Goal: Transaction & Acquisition: Purchase product/service

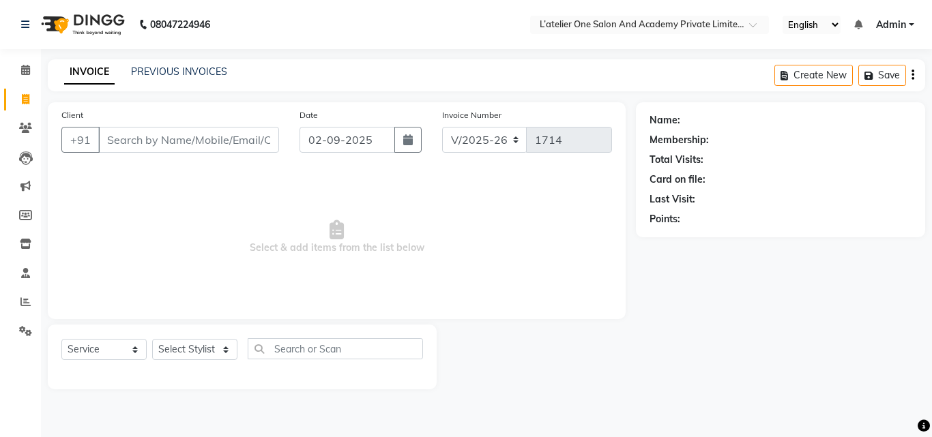
select select "6939"
select select "service"
drag, startPoint x: 909, startPoint y: 280, endPoint x: 897, endPoint y: 307, distance: 29.7
click at [897, 307] on div "Name: Membership: Total Visits: Card on file: Last Visit: Points:" at bounding box center [785, 245] width 299 height 287
click at [16, 304] on span at bounding box center [26, 303] width 24 height 16
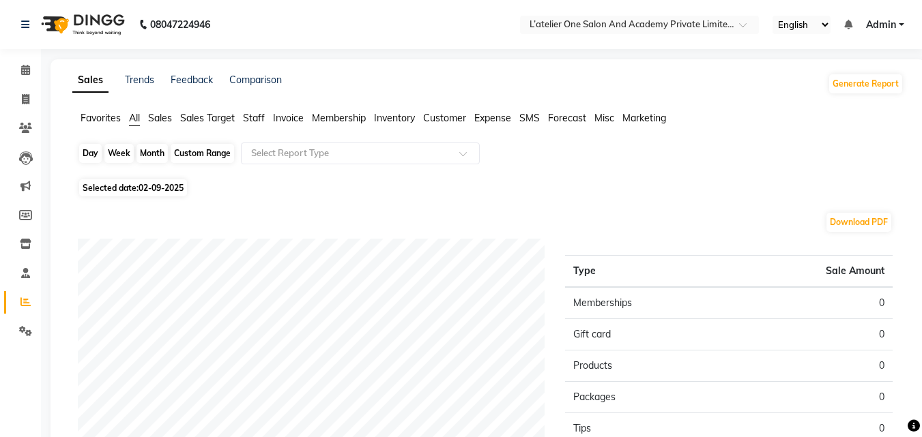
click at [91, 157] on div "Day" at bounding box center [90, 153] width 23 height 19
select select "9"
select select "2025"
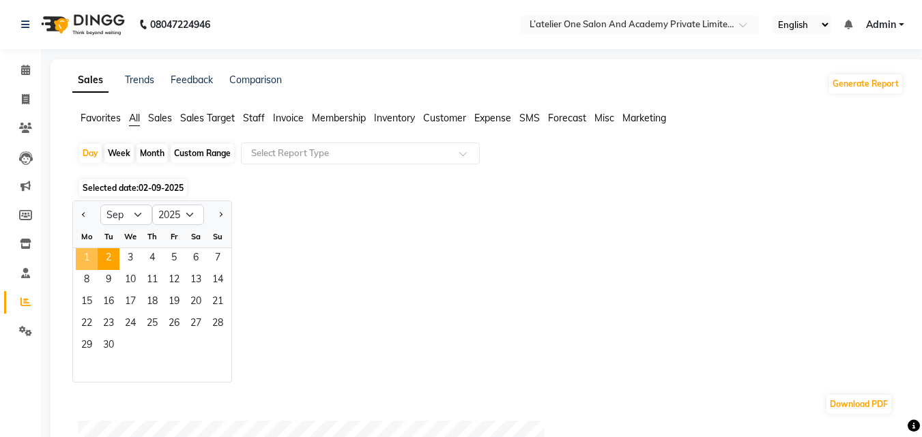
click at [84, 252] on span "1" at bounding box center [87, 259] width 22 height 22
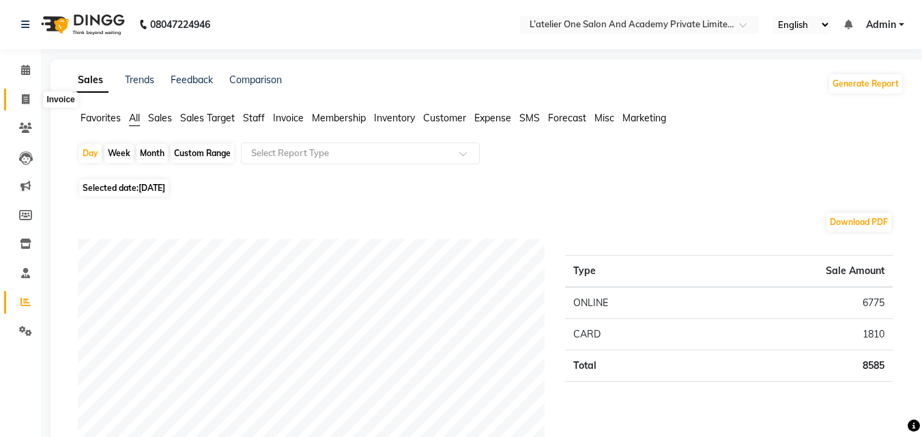
click at [25, 103] on icon at bounding box center [26, 99] width 8 height 10
select select "service"
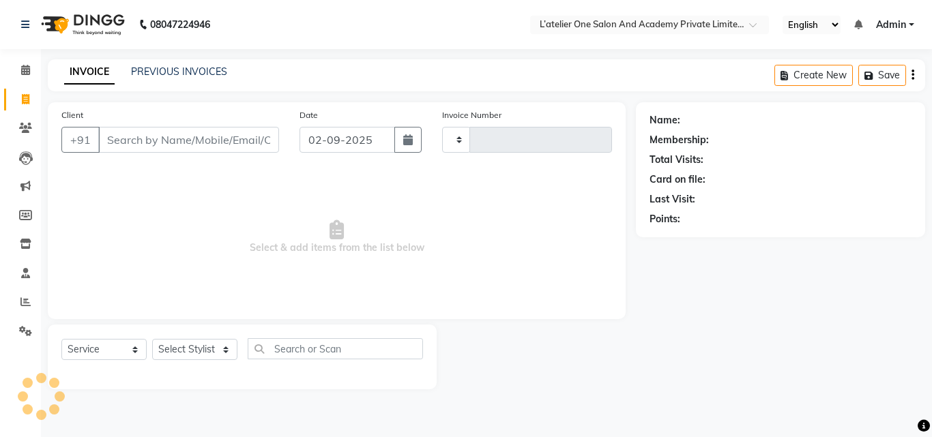
type input "1714"
select select "6939"
click at [25, 103] on icon at bounding box center [26, 99] width 8 height 10
select select "service"
select select "6939"
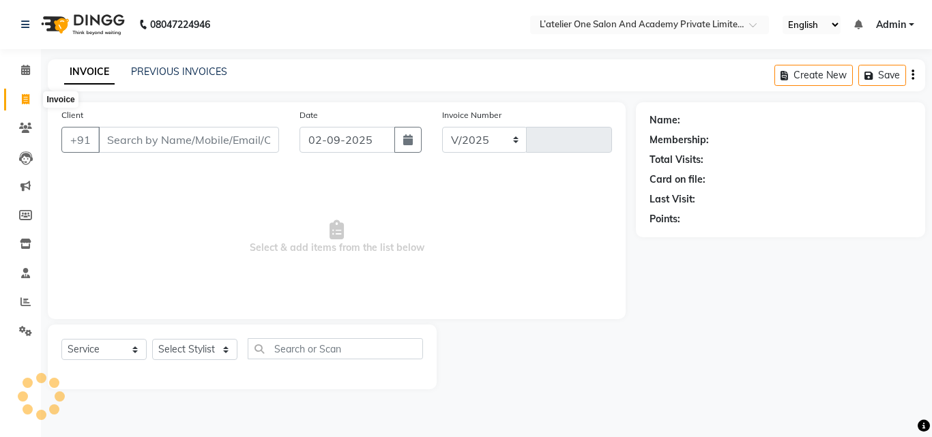
type input "1714"
drag, startPoint x: 25, startPoint y: 106, endPoint x: 169, endPoint y: 70, distance: 148.6
click at [169, 70] on link "PREVIOUS INVOICES" at bounding box center [179, 71] width 96 height 12
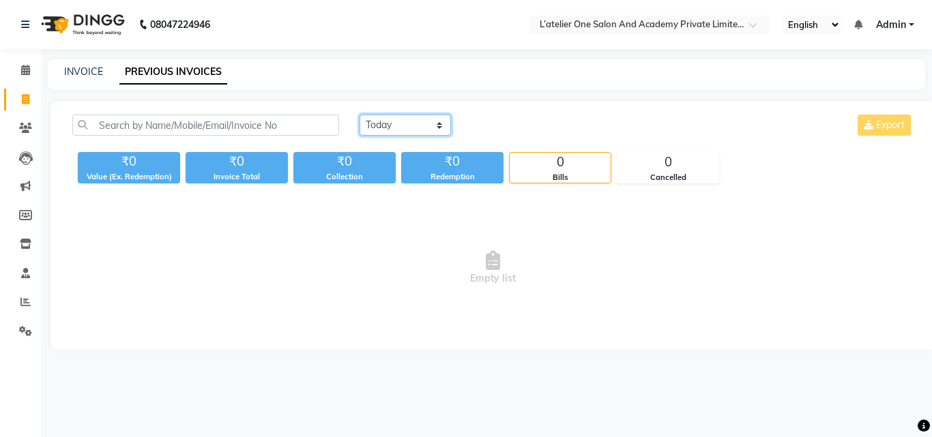
click at [405, 128] on select "[DATE] [DATE] Custom Range" at bounding box center [405, 125] width 91 height 21
click at [360, 115] on select "[DATE] [DATE] Custom Range" at bounding box center [405, 125] width 91 height 21
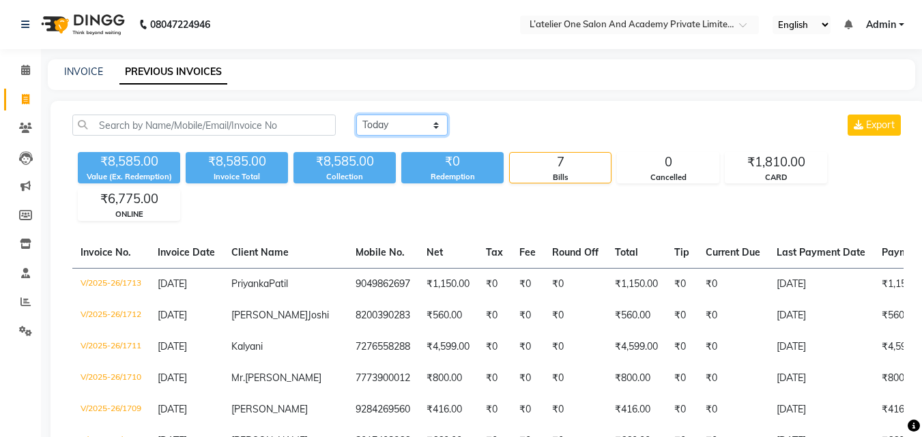
click at [390, 131] on select "[DATE] [DATE] Custom Range" at bounding box center [401, 125] width 91 height 21
select select "range"
click at [356, 115] on select "[DATE] [DATE] Custom Range" at bounding box center [401, 125] width 91 height 21
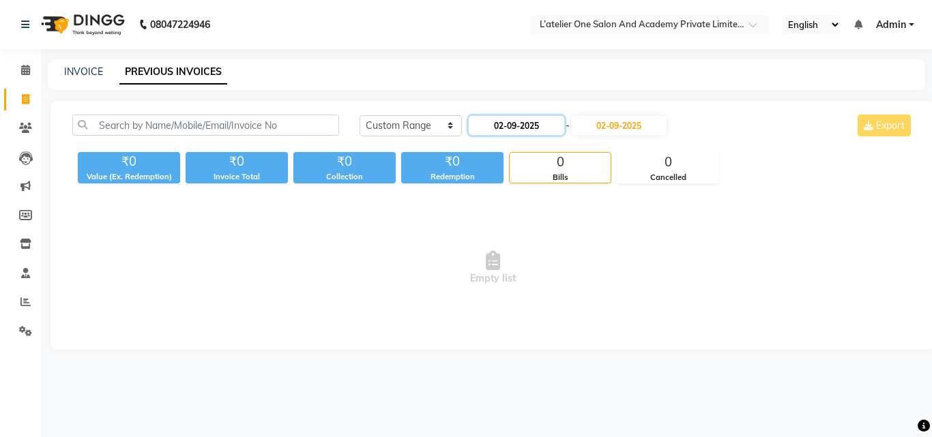
click at [500, 130] on input "02-09-2025" at bounding box center [517, 125] width 96 height 19
select select "9"
select select "2025"
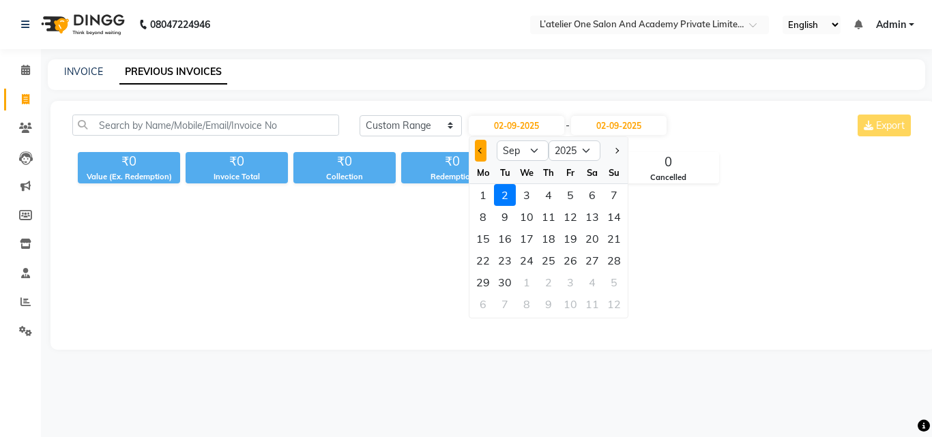
click at [480, 154] on button "Previous month" at bounding box center [481, 151] width 12 height 22
select select "8"
click at [571, 196] on div "1" at bounding box center [570, 195] width 22 height 22
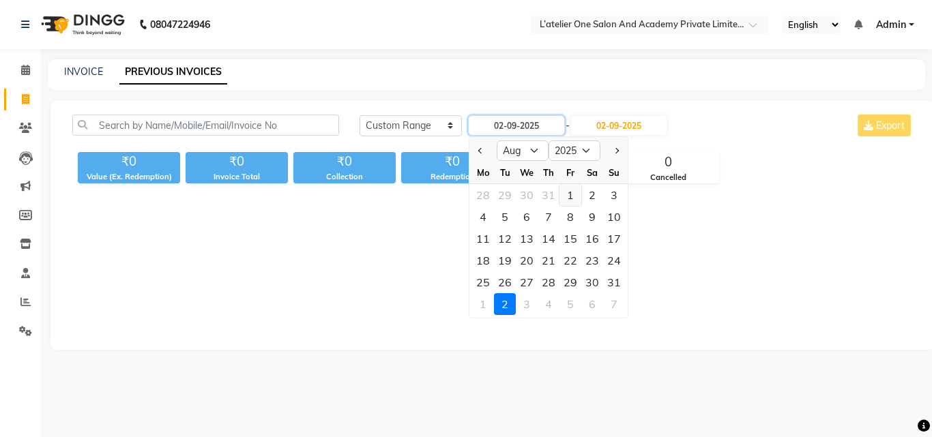
type input "[DATE]"
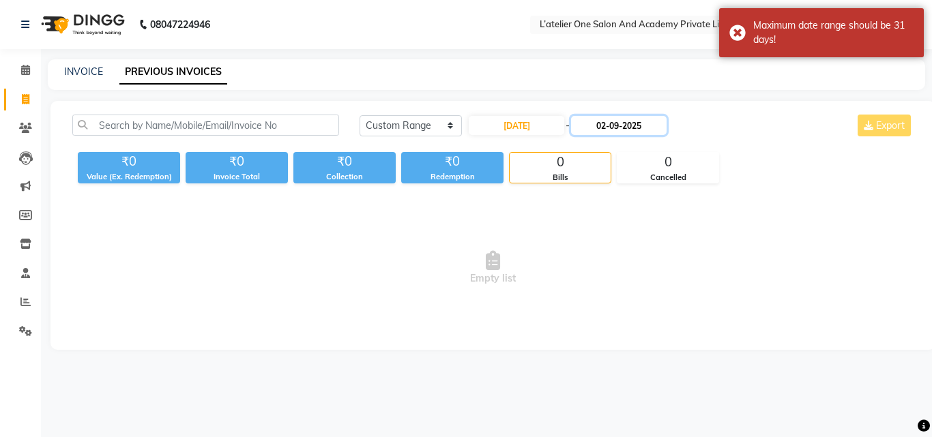
click at [654, 125] on input "02-09-2025" at bounding box center [619, 125] width 96 height 19
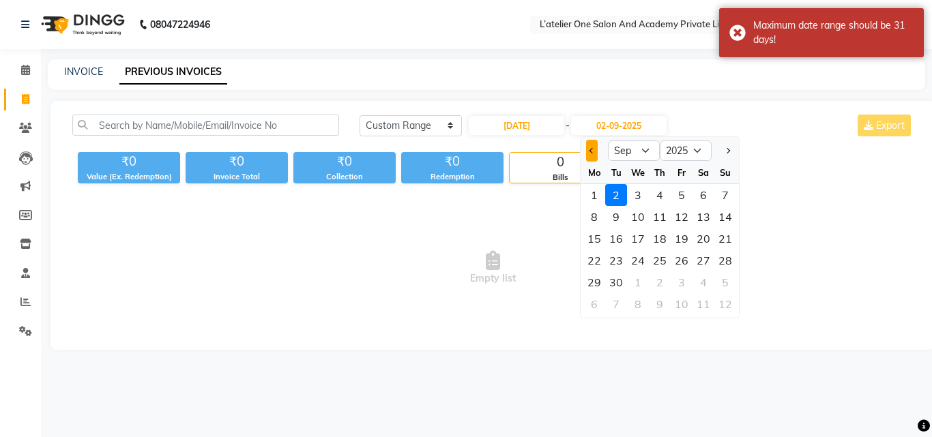
click at [587, 151] on button "Previous month" at bounding box center [592, 151] width 12 height 22
select select "8"
click at [727, 282] on div "31" at bounding box center [725, 283] width 22 height 22
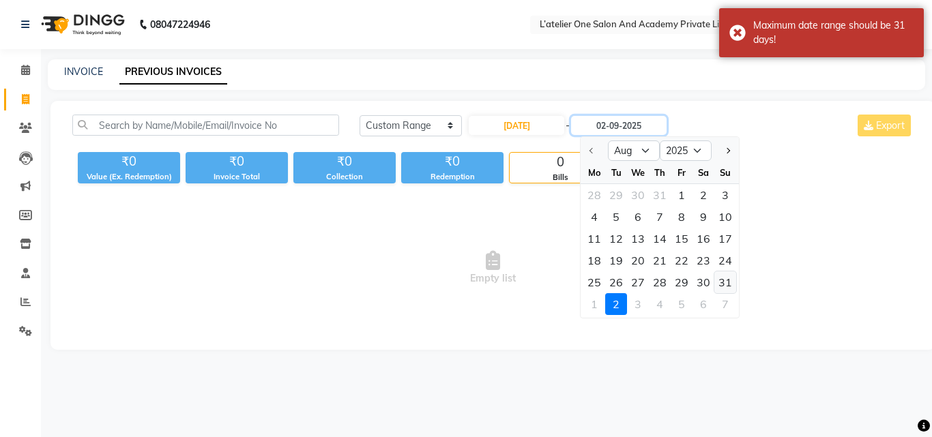
type input "[DATE]"
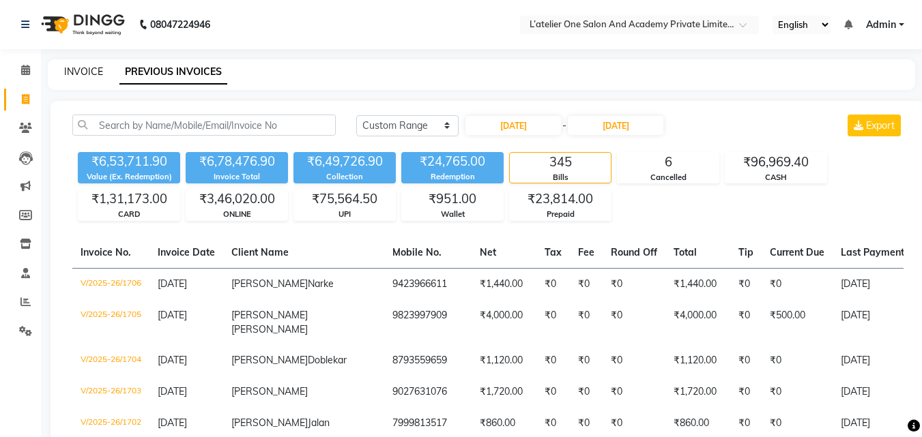
click at [77, 73] on link "INVOICE" at bounding box center [83, 71] width 39 height 12
select select "6939"
select select "service"
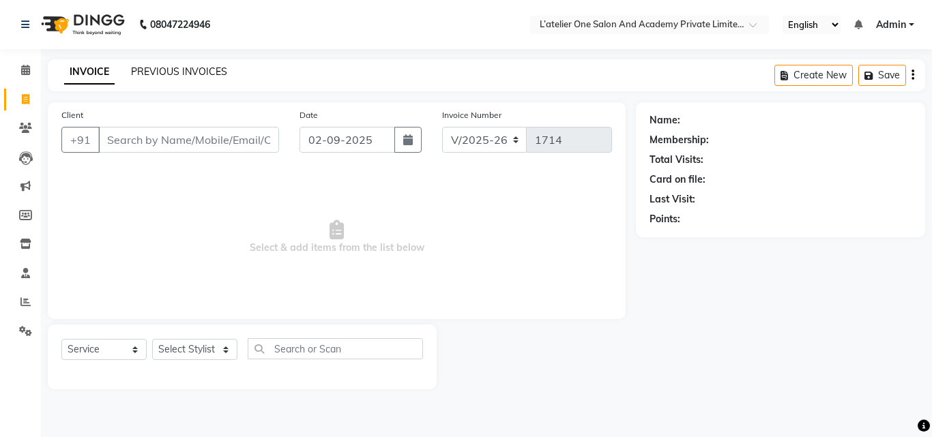
click at [160, 69] on link "PREVIOUS INVOICES" at bounding box center [179, 71] width 96 height 12
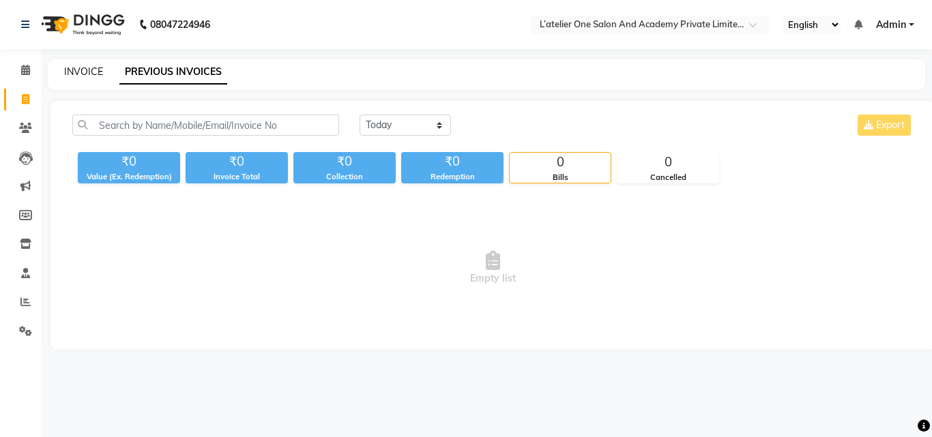
click at [77, 70] on link "INVOICE" at bounding box center [83, 71] width 39 height 12
select select "6939"
select select "service"
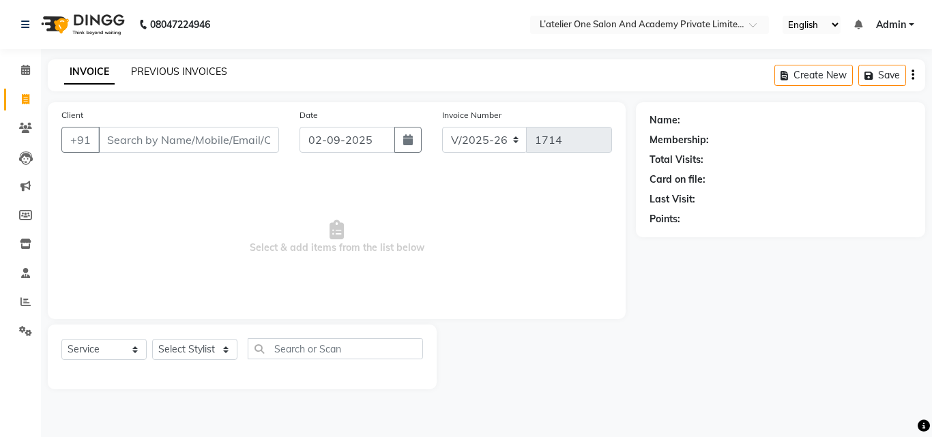
click at [147, 70] on link "PREVIOUS INVOICES" at bounding box center [179, 71] width 96 height 12
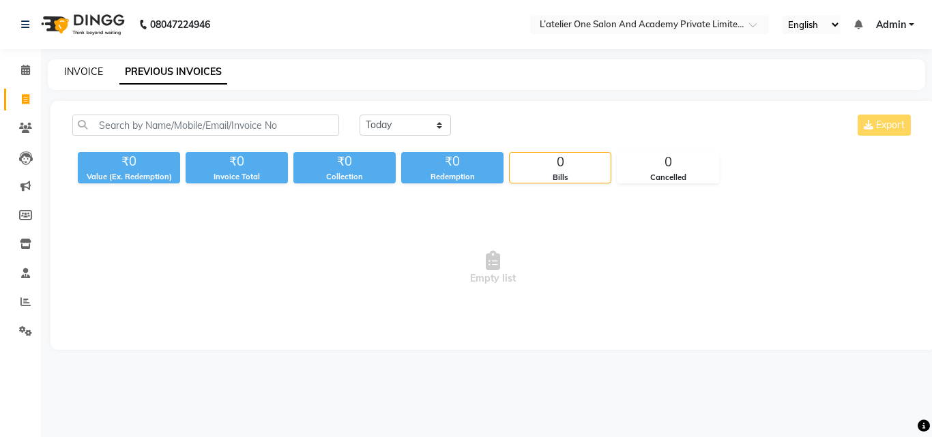
click at [87, 74] on link "INVOICE" at bounding box center [83, 71] width 39 height 12
select select "6939"
select select "service"
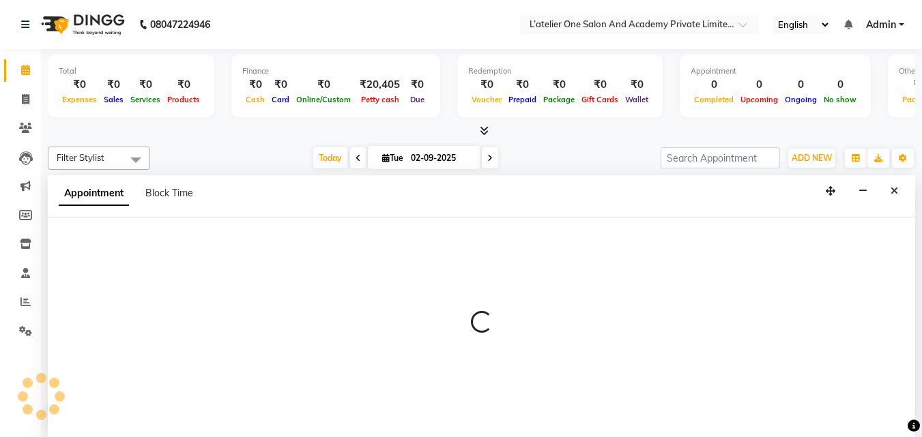
scroll to position [1, 0]
select select "61341"
select select "tentative"
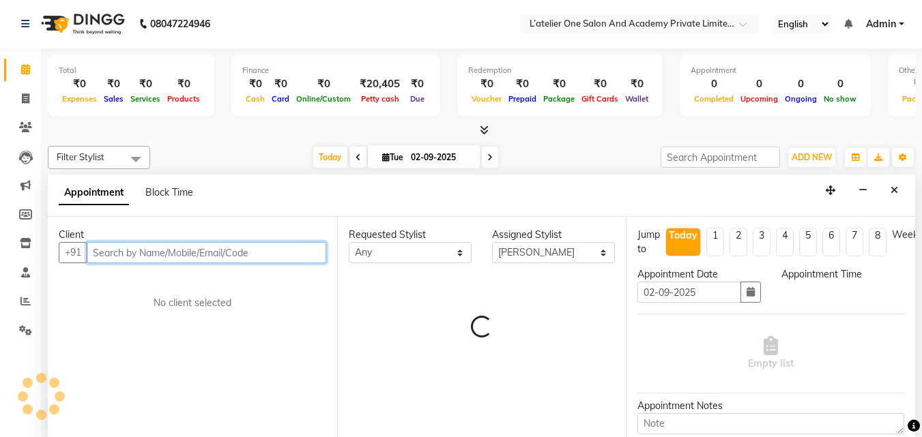
select select "540"
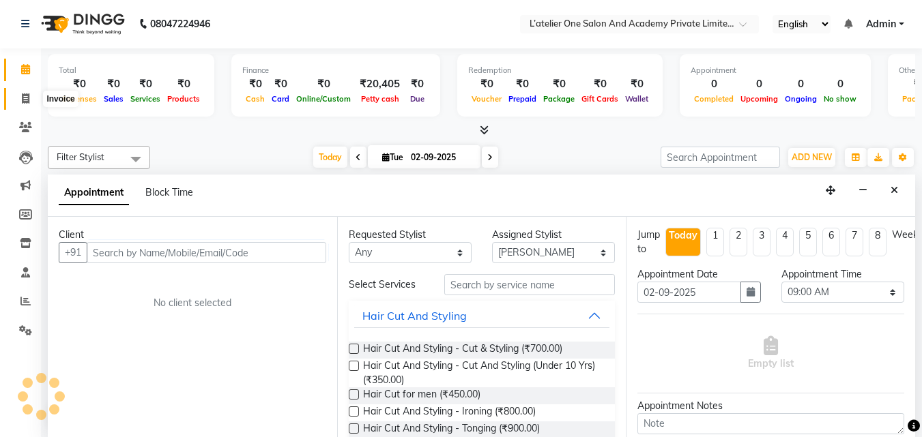
click at [27, 96] on icon at bounding box center [26, 98] width 8 height 10
select select "service"
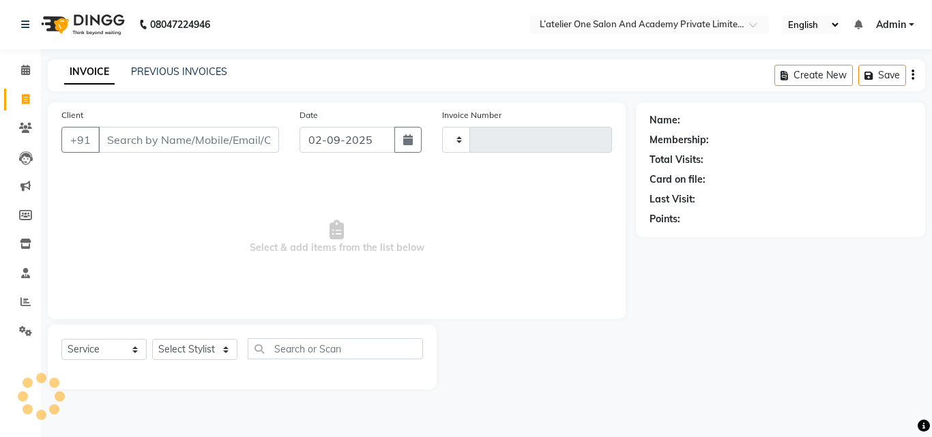
type input "1714"
select select "6939"
click at [121, 140] on input "Client" at bounding box center [188, 140] width 181 height 26
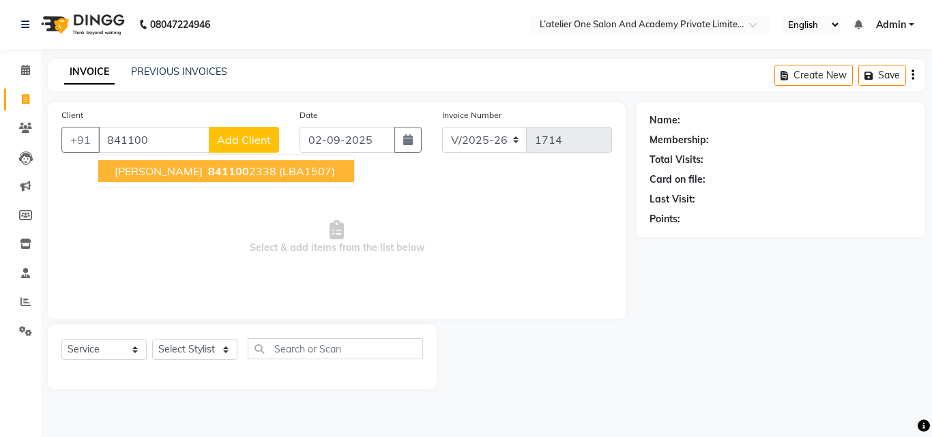
click at [208, 166] on span "841100" at bounding box center [228, 171] width 41 height 14
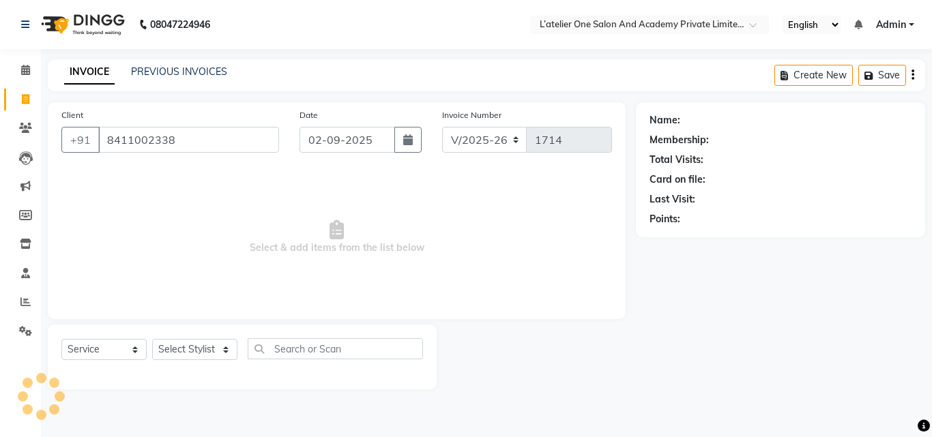
type input "8411002338"
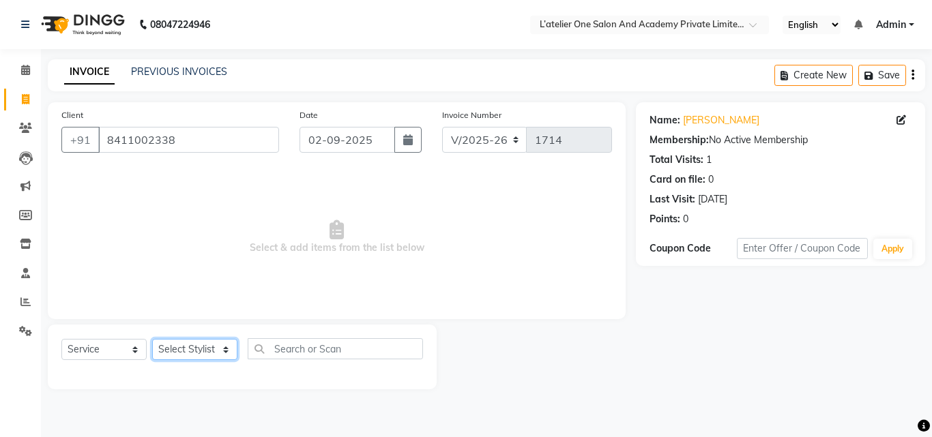
click at [190, 344] on select "Select Stylist Aditya Waykar Kiran Manasi Rane Nivrutti Raut Pramila Bodekar Ra…" at bounding box center [194, 349] width 85 height 21
select select "68174"
click at [152, 339] on select "Select Stylist Aditya Waykar Kiran Manasi Rane Nivrutti Raut Pramila Bodekar Ra…" at bounding box center [194, 349] width 85 height 21
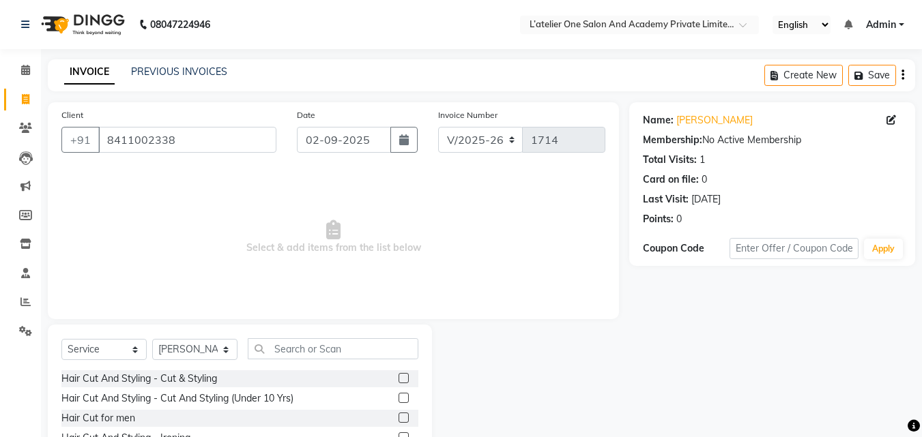
click at [398, 400] on label at bounding box center [403, 398] width 10 height 10
click at [398, 400] on input "checkbox" at bounding box center [402, 398] width 9 height 9
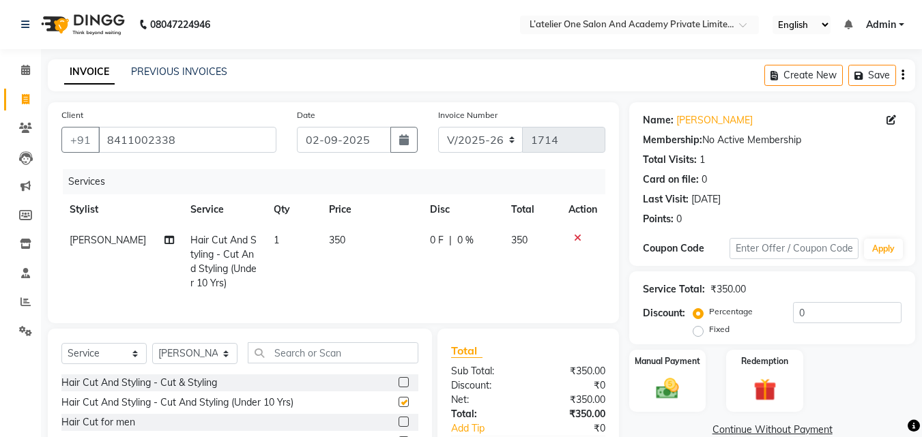
checkbox input "false"
click at [667, 375] on div "Manual Payment" at bounding box center [668, 381] width 80 height 65
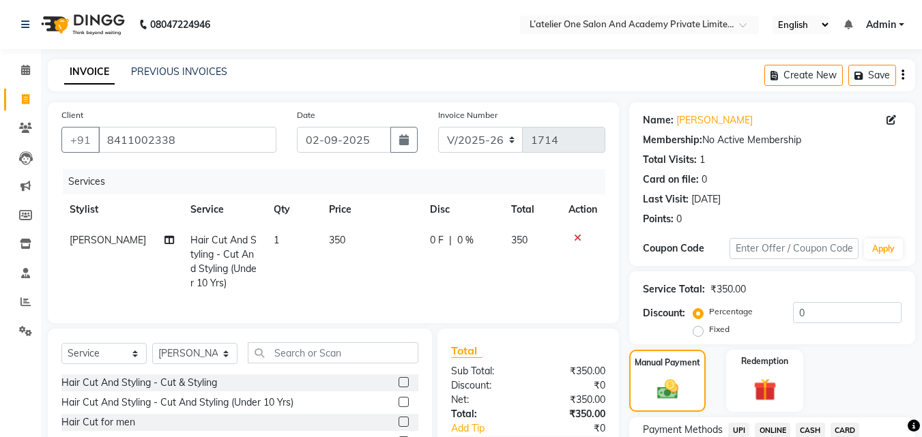
click at [769, 428] on span "ONLINE" at bounding box center [772, 431] width 35 height 16
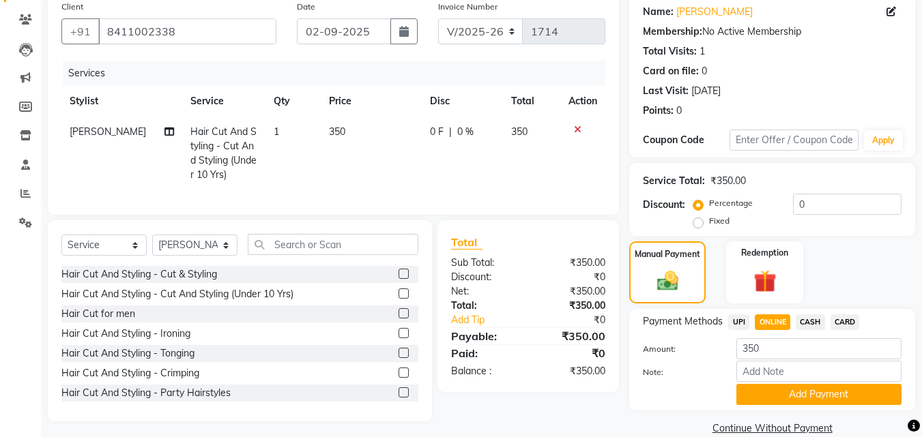
scroll to position [111, 0]
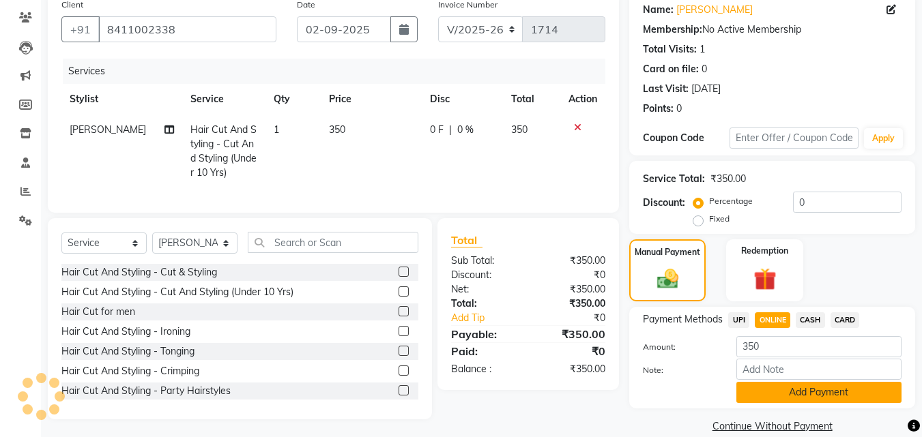
click at [802, 386] on button "Add Payment" at bounding box center [818, 392] width 165 height 21
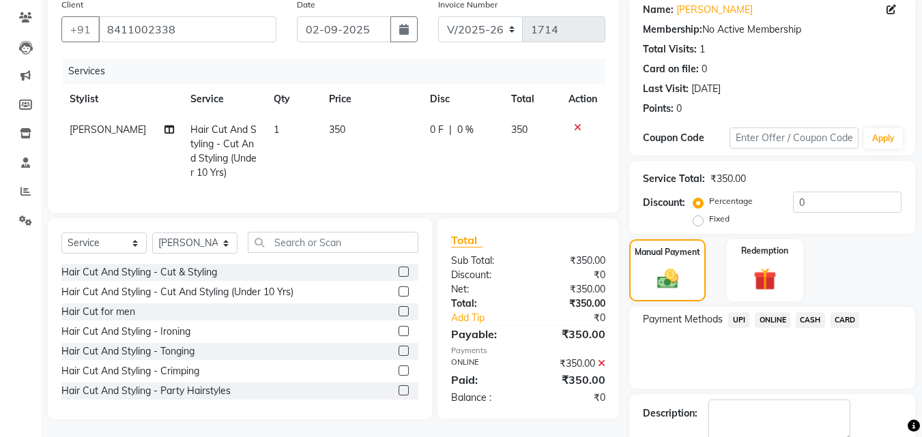
scroll to position [188, 0]
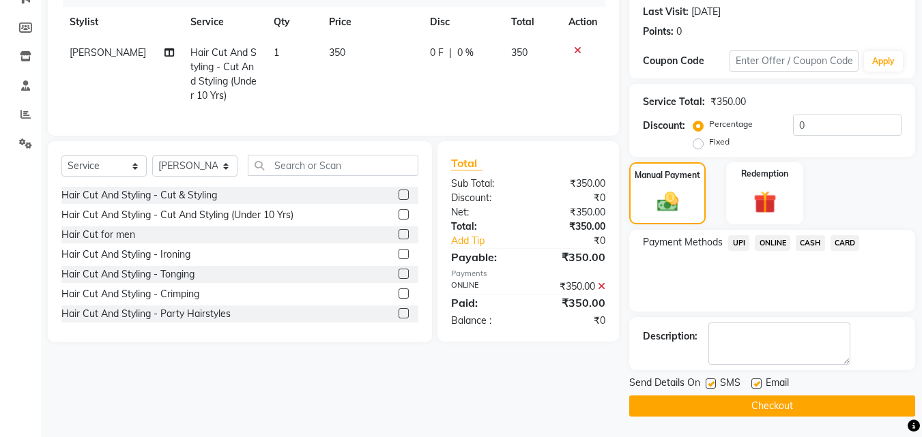
click at [763, 401] on button "Checkout" at bounding box center [772, 406] width 286 height 21
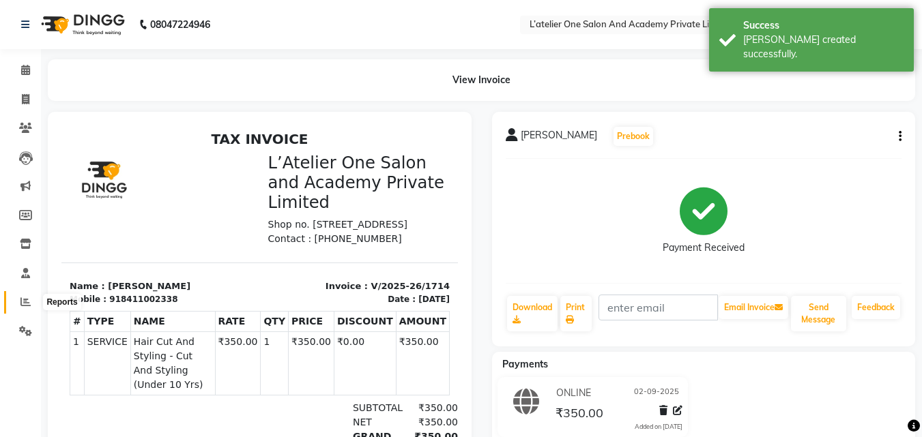
click at [25, 303] on icon at bounding box center [25, 302] width 10 height 10
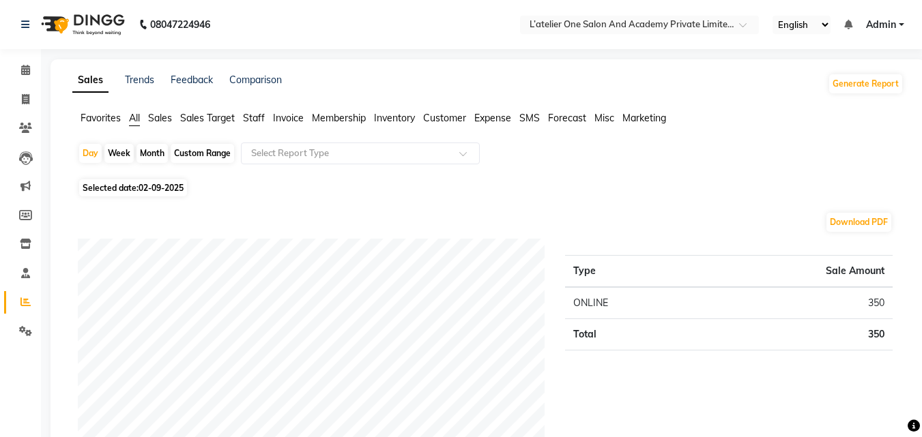
click at [0, 303] on li "Reports" at bounding box center [20, 302] width 41 height 29
drag, startPoint x: 15, startPoint y: 287, endPoint x: 784, endPoint y: 132, distance: 784.3
click at [784, 132] on div "Favorites All Sales Sales Target Staff Invoice Membership Inventory Customer Ex…" at bounding box center [487, 124] width 851 height 26
click at [27, 96] on icon at bounding box center [26, 99] width 8 height 10
select select "service"
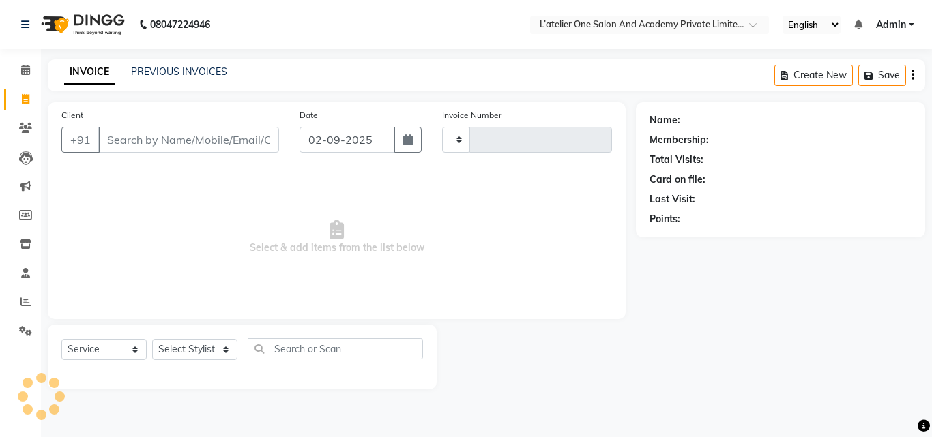
type input "1715"
select select "6939"
type input "t"
